Goal: Transaction & Acquisition: Purchase product/service

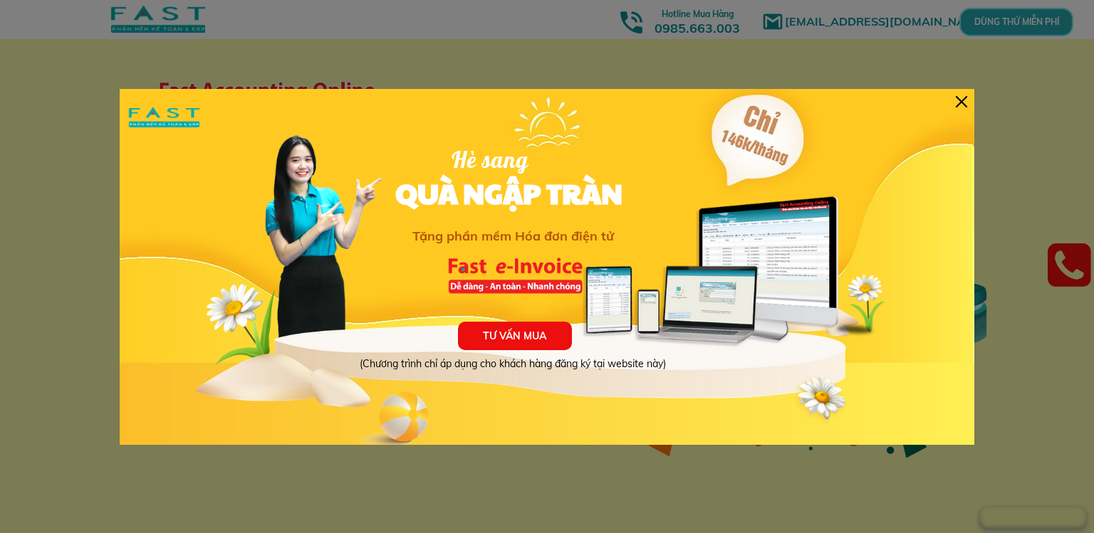
click at [966, 100] on div at bounding box center [960, 101] width 11 height 11
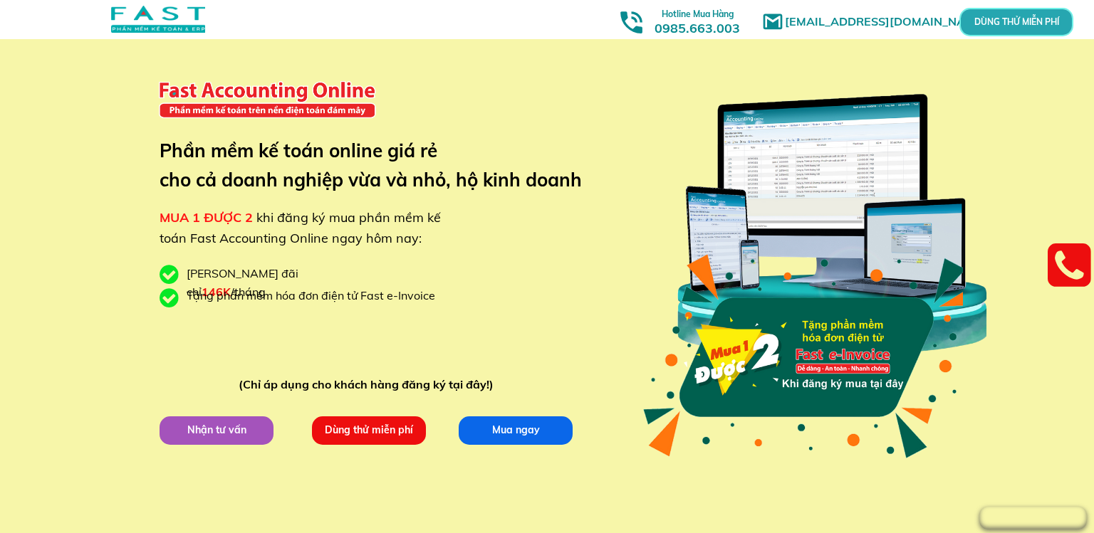
click at [396, 433] on p "Dùng thử miễn phí" at bounding box center [368, 430] width 117 height 29
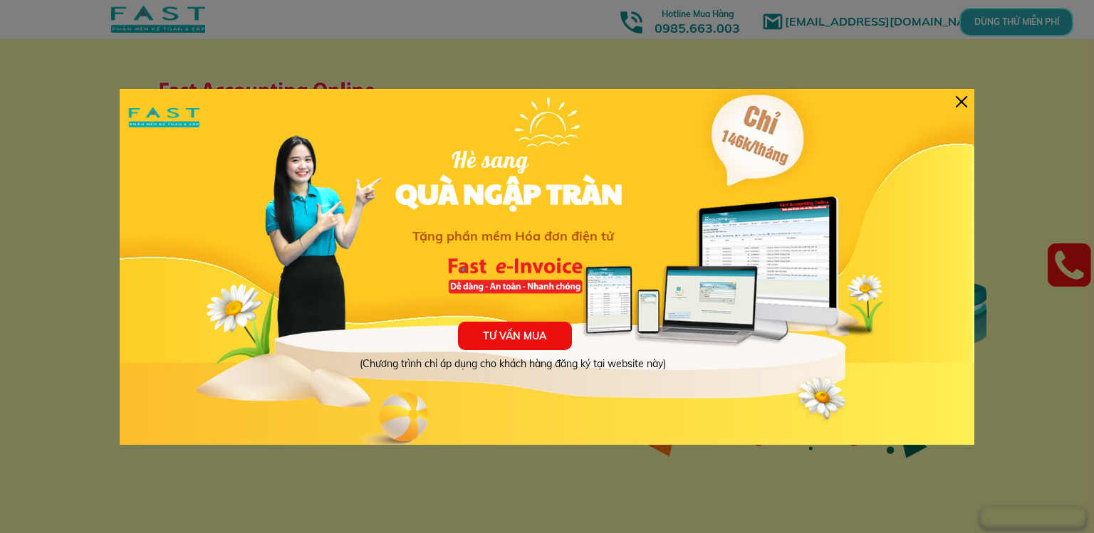
click at [952, 103] on div "TƯ VẤN MUA (Chương trình chỉ áp dụng cho khách hàng đăng ký tại website này) Hè…" at bounding box center [547, 267] width 854 height 356
click at [963, 103] on div at bounding box center [960, 101] width 11 height 11
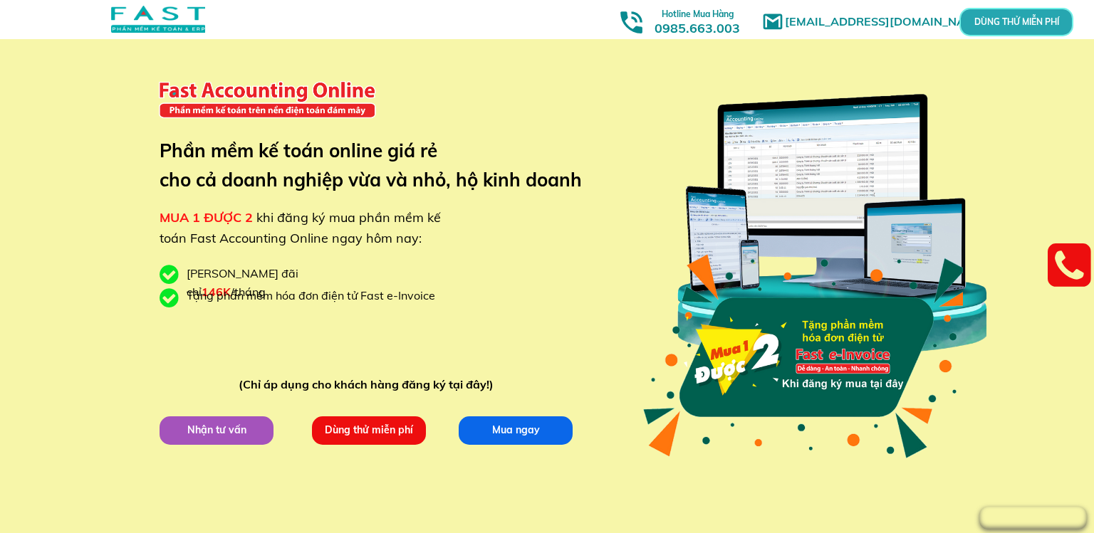
click at [473, 421] on p "Mua ngay" at bounding box center [515, 430] width 115 height 28
